Goal: Task Accomplishment & Management: Use online tool/utility

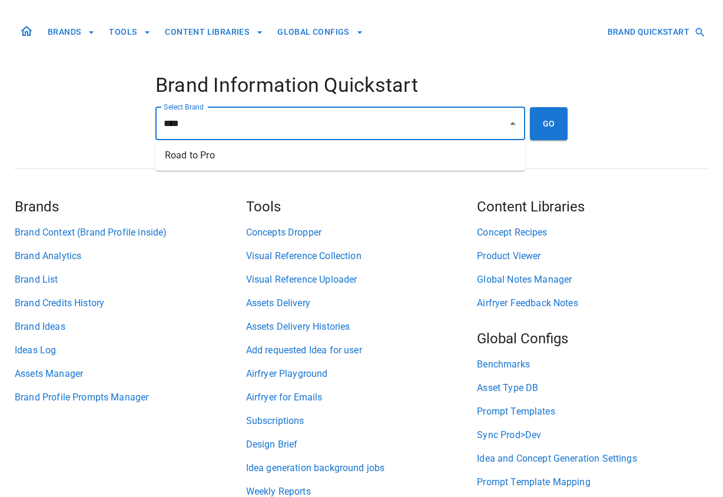
click at [274, 153] on li "Road to Pro" at bounding box center [340, 155] width 370 height 21
type input "**********"
click at [554, 123] on button "GO" at bounding box center [549, 123] width 38 height 33
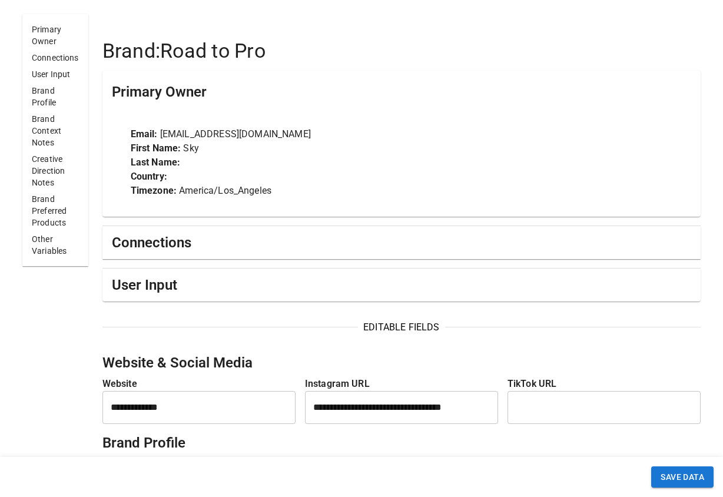
scroll to position [35, 0]
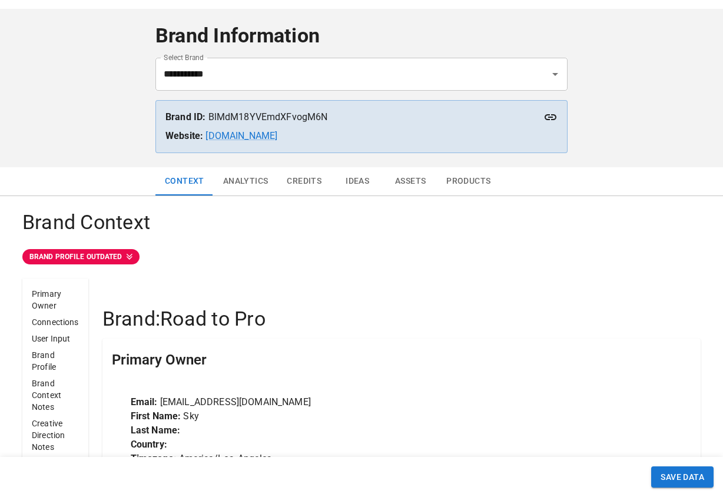
click at [251, 181] on button "Analytics" at bounding box center [246, 181] width 64 height 28
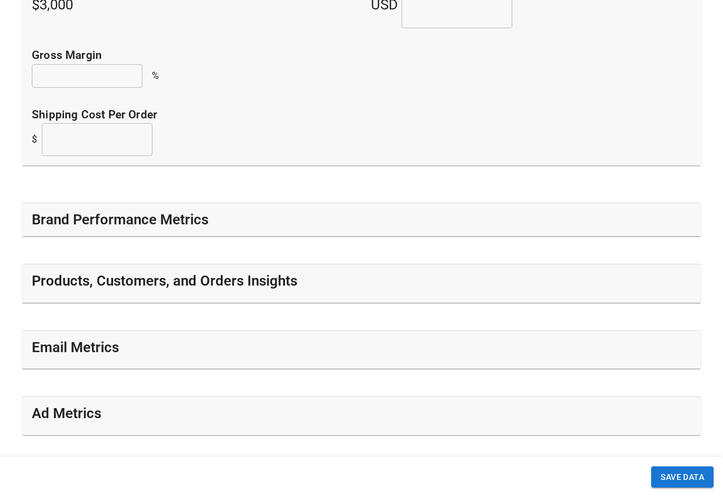
click at [242, 221] on div "Brand Performance Metrics" at bounding box center [362, 219] width 660 height 19
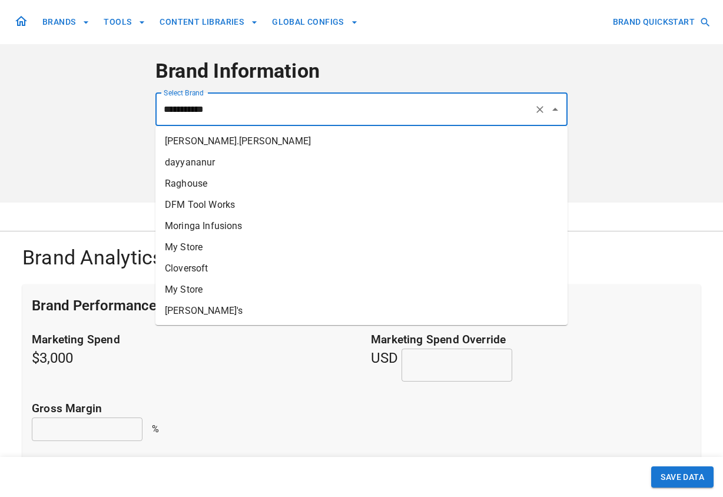
click at [240, 107] on input "**********" at bounding box center [345, 109] width 369 height 22
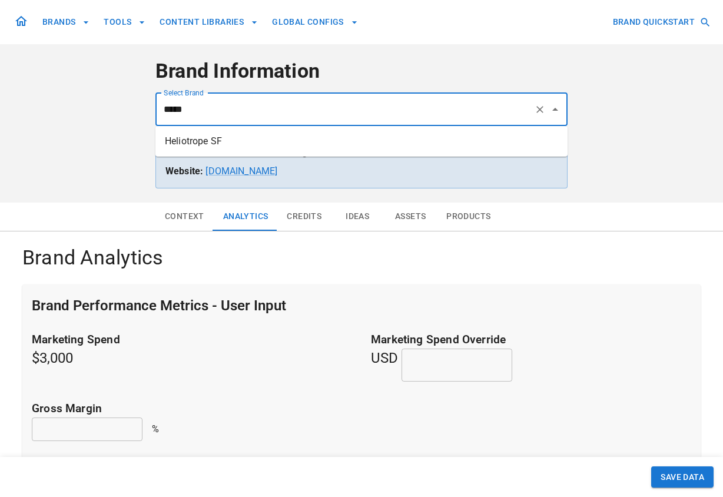
type input "**********"
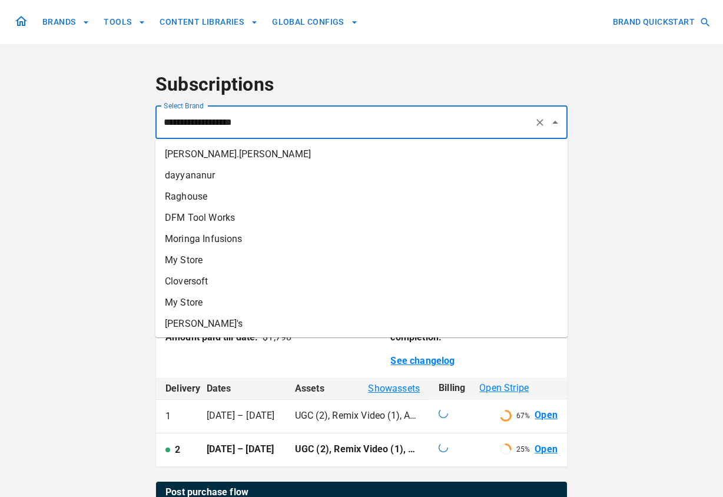
click at [266, 121] on input "**********" at bounding box center [345, 122] width 369 height 22
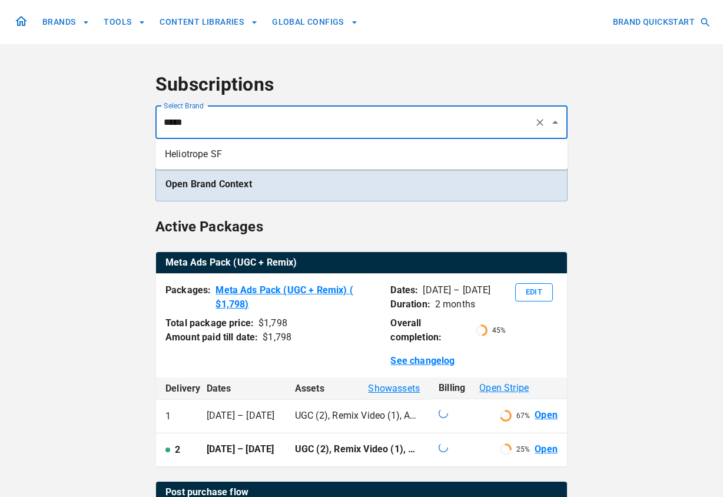
click at [257, 153] on li "Heliotrope SF" at bounding box center [361, 154] width 412 height 21
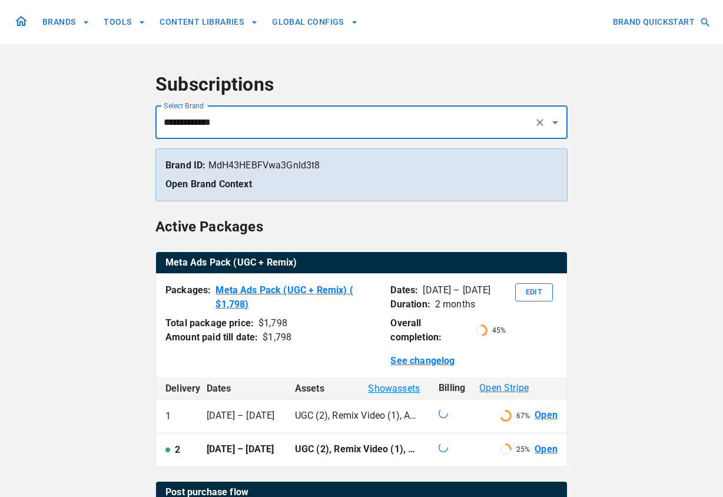
type input "**********"
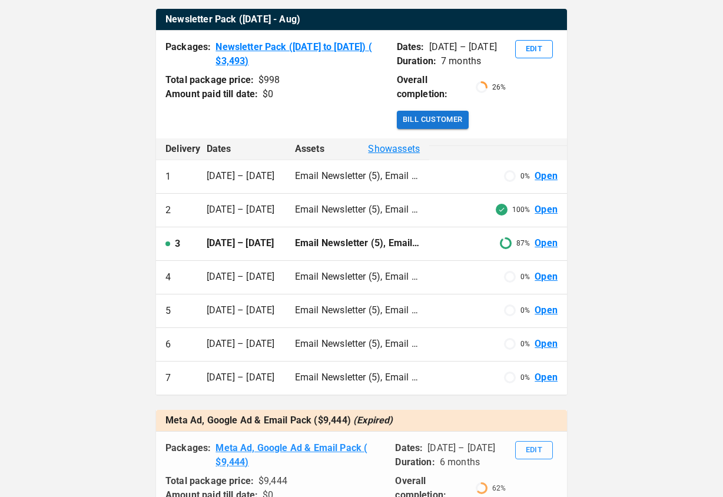
scroll to position [261, 0]
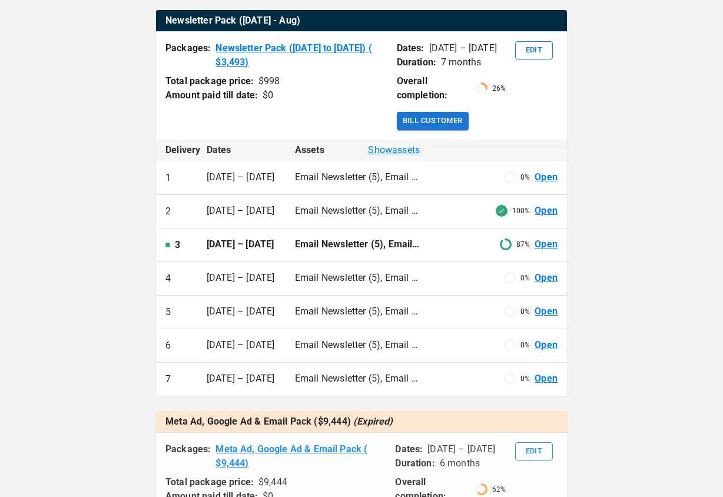
click at [552, 241] on link "Open" at bounding box center [546, 245] width 23 height 14
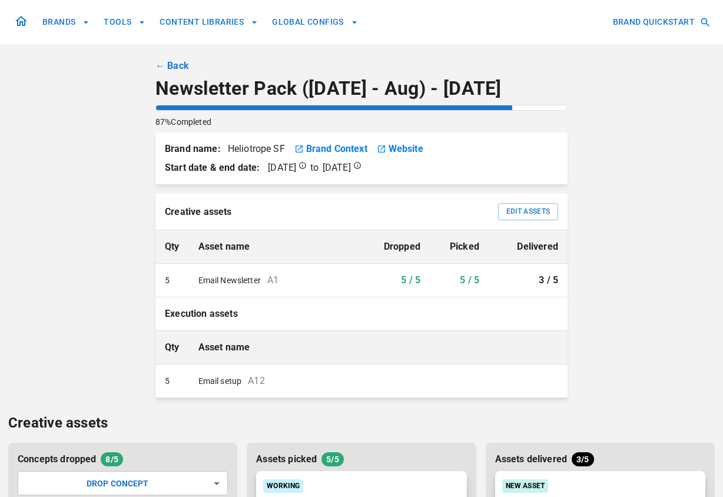
click at [166, 71] on link "← Back" at bounding box center [172, 66] width 34 height 14
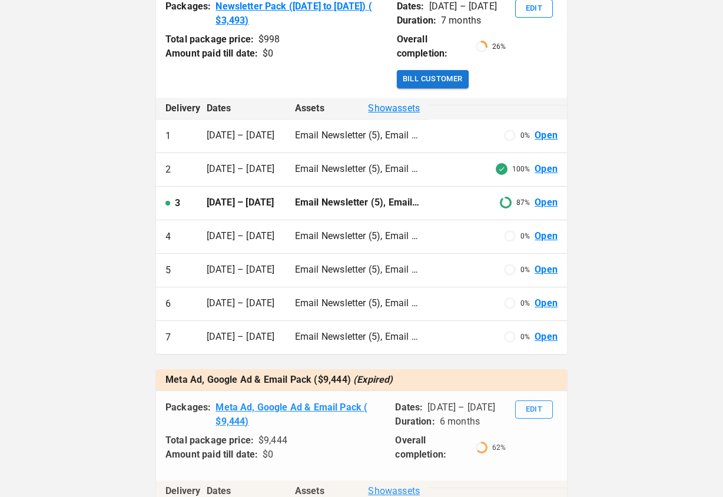
scroll to position [301, 0]
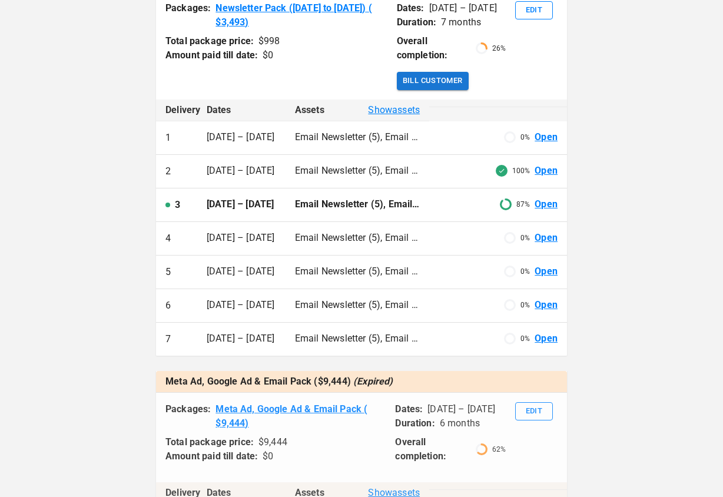
click at [545, 239] on link "Open" at bounding box center [546, 238] width 23 height 14
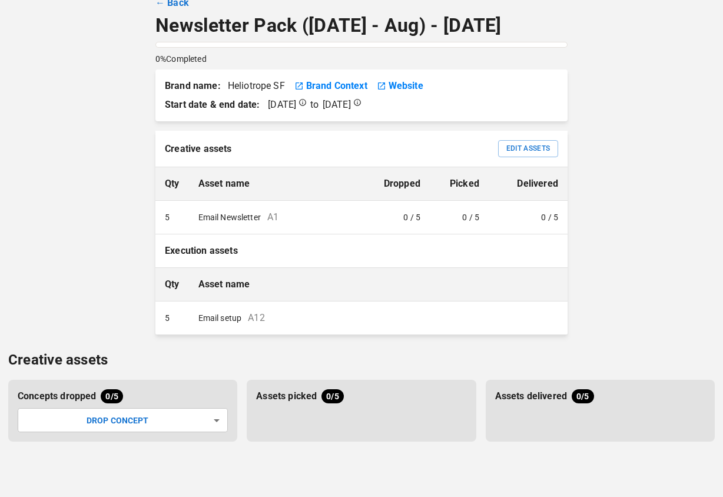
scroll to position [74, 0]
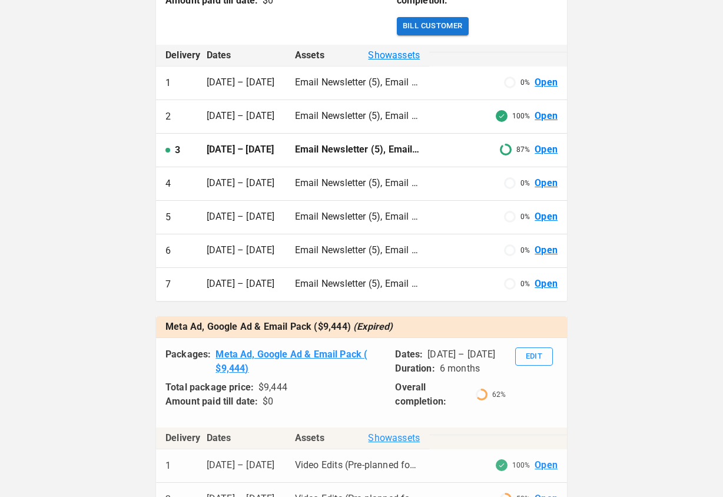
scroll to position [221, 0]
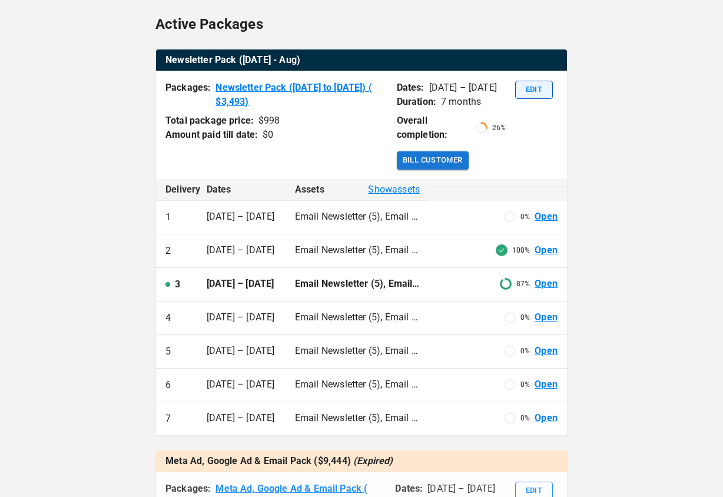
click at [534, 91] on button "Edit" at bounding box center [534, 90] width 38 height 18
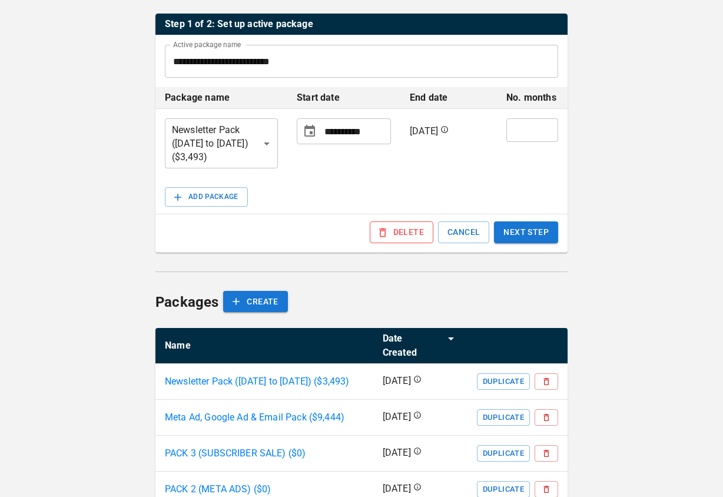
scroll to position [257, 0]
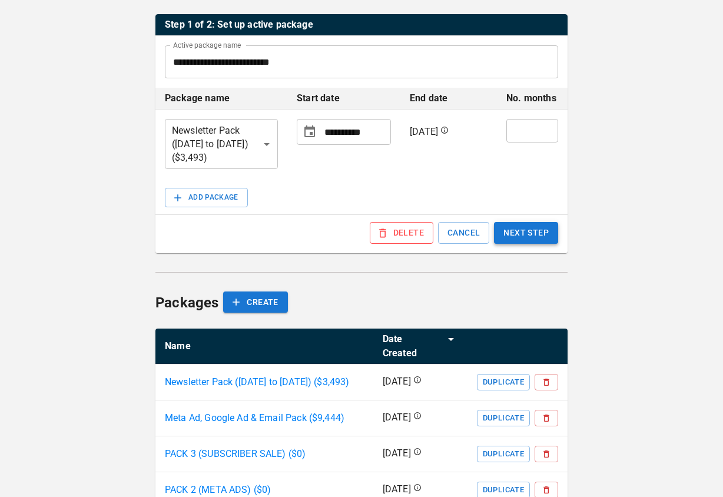
click at [538, 222] on button "NEXT STEP" at bounding box center [526, 233] width 64 height 22
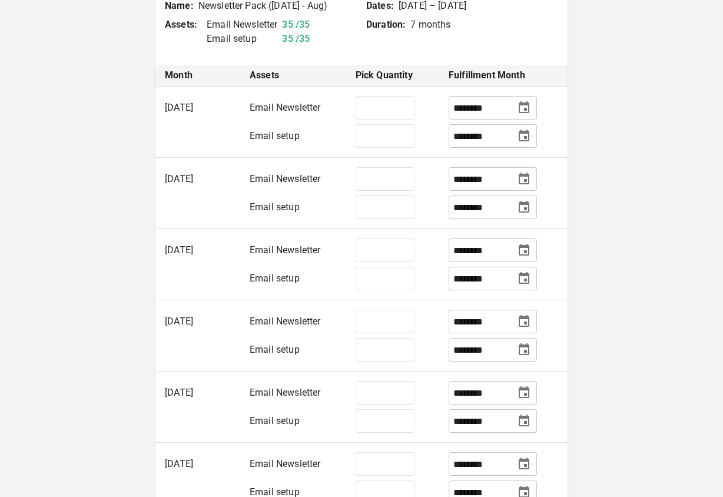
scroll to position [305, 0]
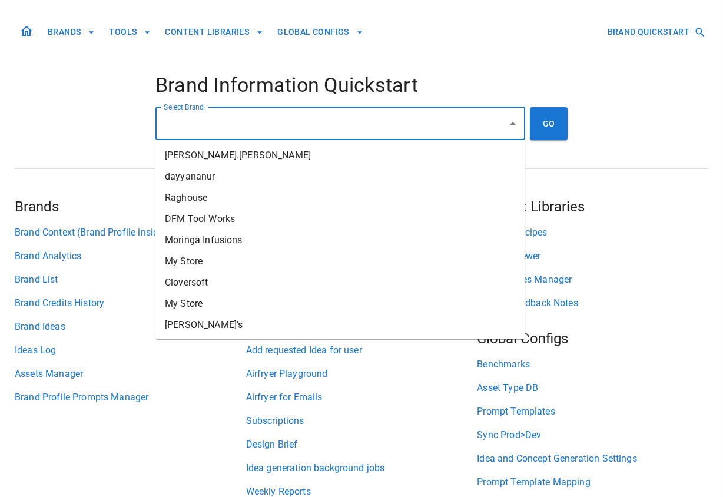
click at [243, 123] on input "Select Brand" at bounding box center [332, 124] width 342 height 22
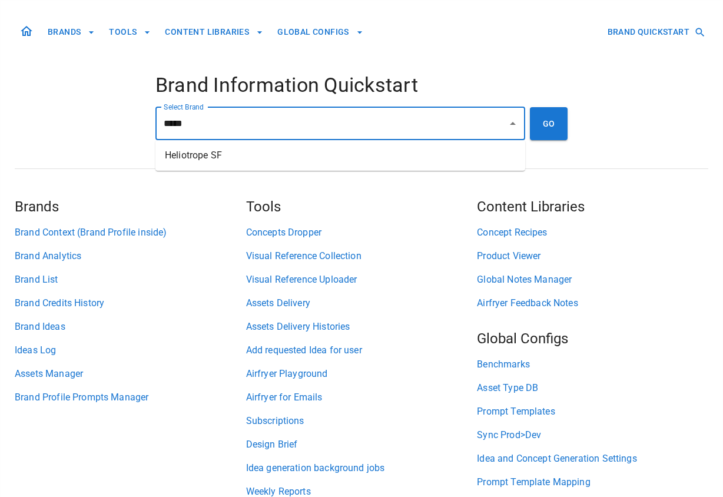
click at [223, 163] on li "Heliotrope SF" at bounding box center [340, 155] width 370 height 21
type input "**********"
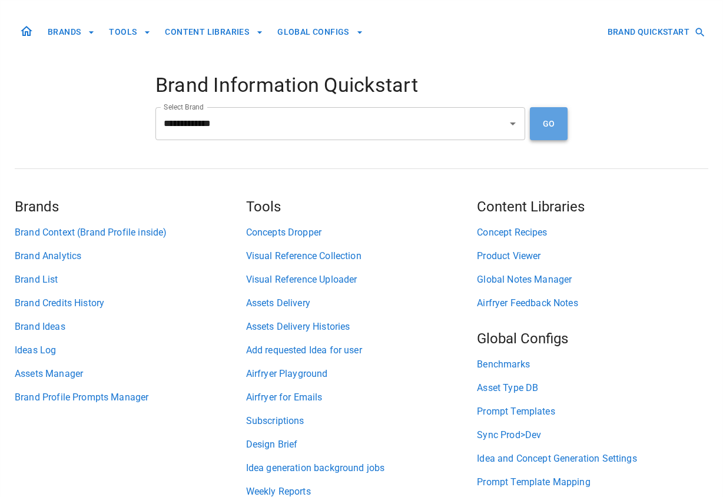
click at [555, 131] on button "GO" at bounding box center [549, 123] width 38 height 33
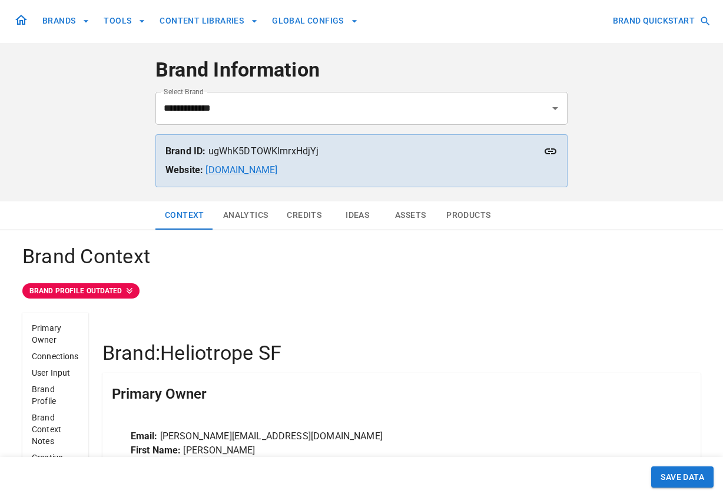
scroll to position [45, 0]
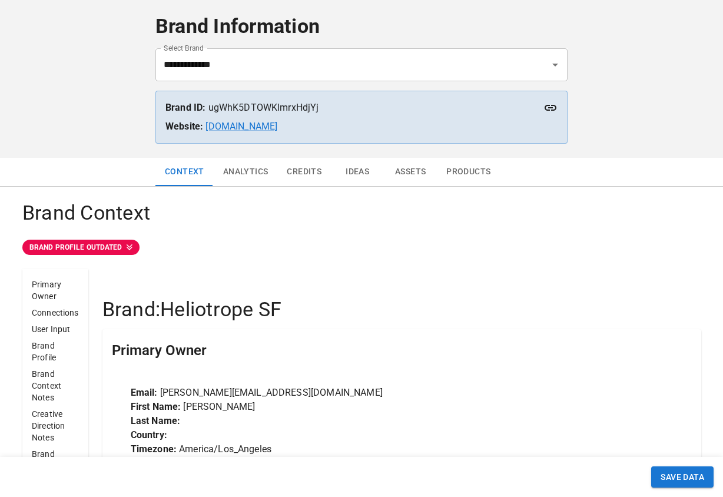
click at [233, 180] on button "Analytics" at bounding box center [246, 172] width 64 height 28
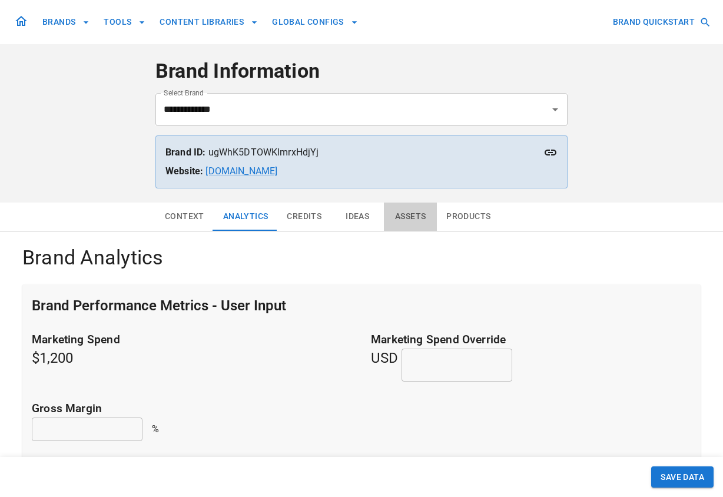
click at [411, 219] on button "Assets" at bounding box center [410, 217] width 53 height 28
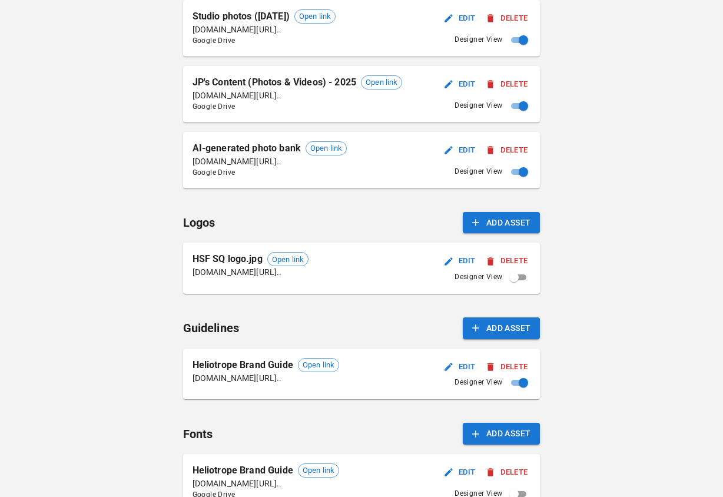
scroll to position [663, 0]
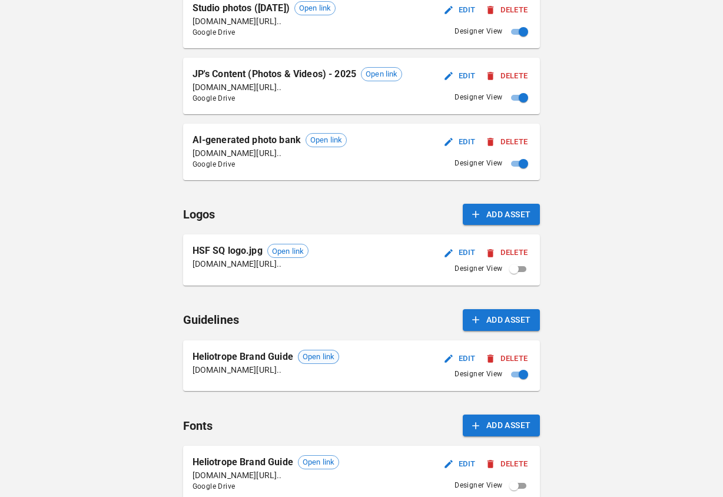
click at [309, 353] on span "Open link" at bounding box center [319, 357] width 40 height 12
